Goal: Find specific page/section: Find specific page/section

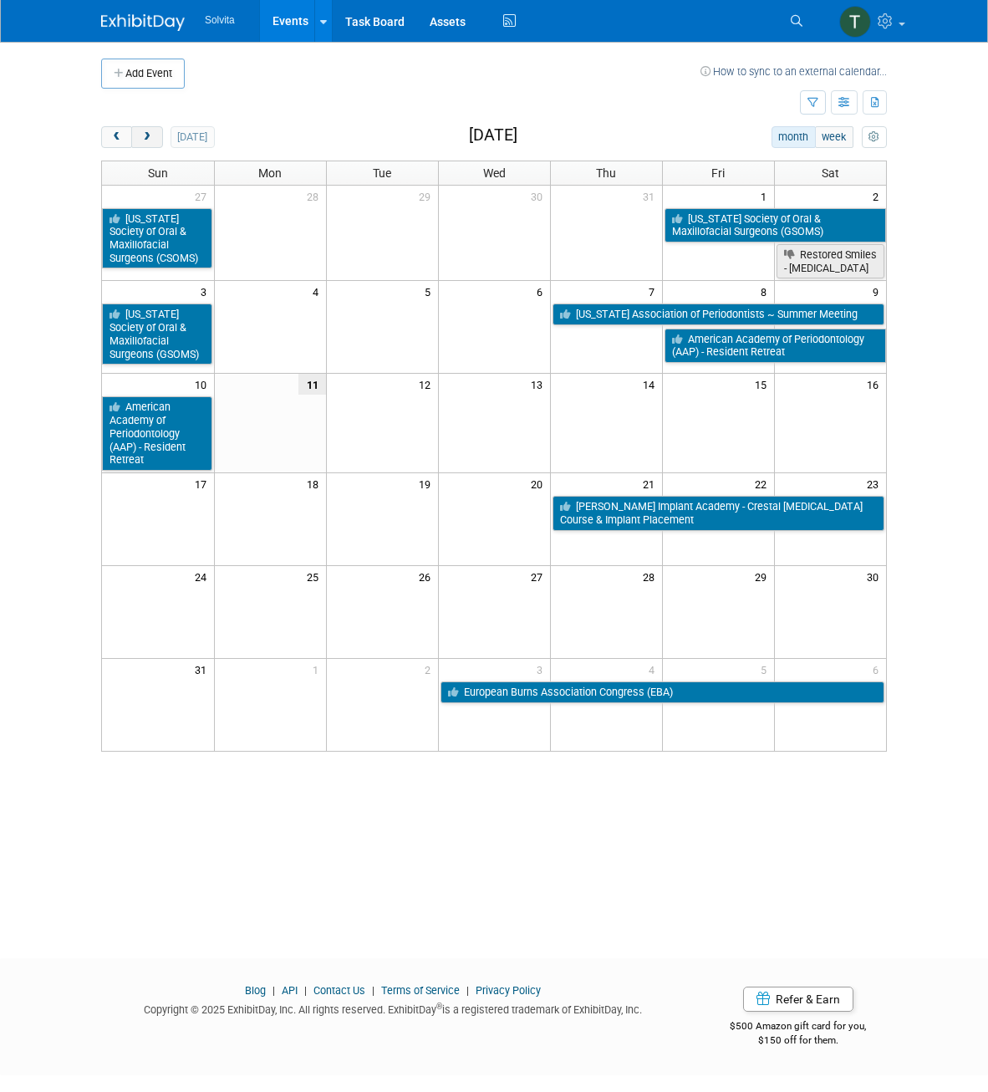
click at [154, 138] on button "next" at bounding box center [146, 137] width 31 height 22
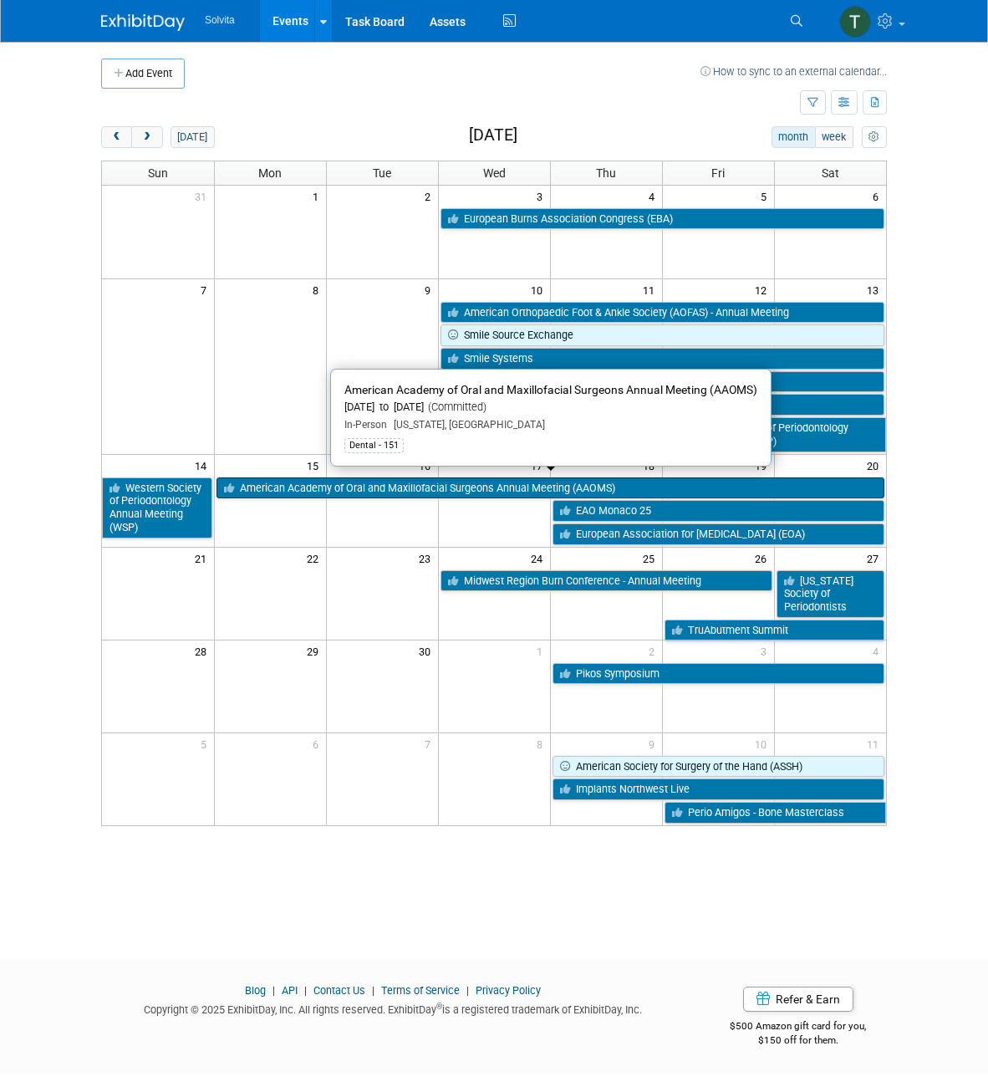
click at [380, 478] on link "American Academy of Oral and Maxillofacial Surgeons Annual Meeting (AAOMS)" at bounding box center [551, 489] width 669 height 22
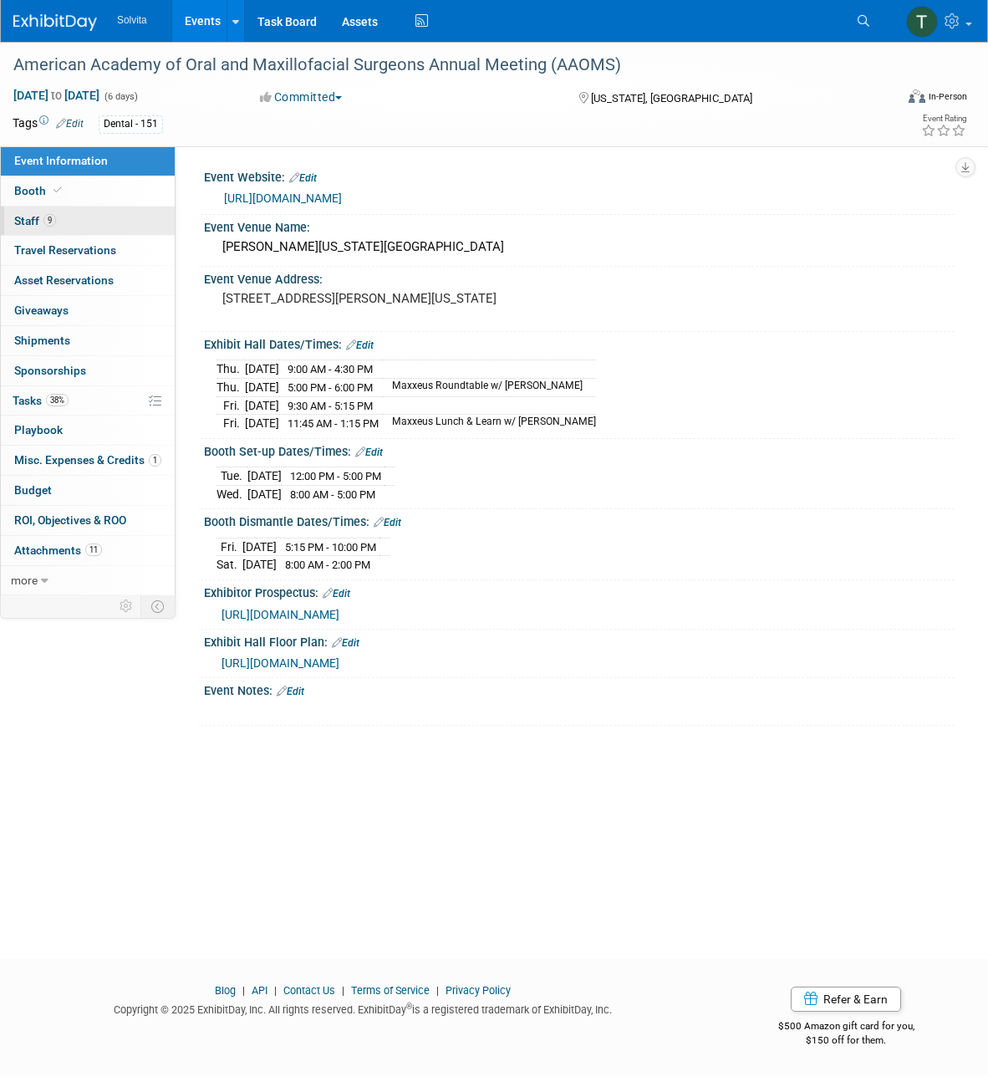
click at [77, 219] on link "9 Staff 9" at bounding box center [88, 221] width 174 height 29
